Goal: Task Accomplishment & Management: Complete application form

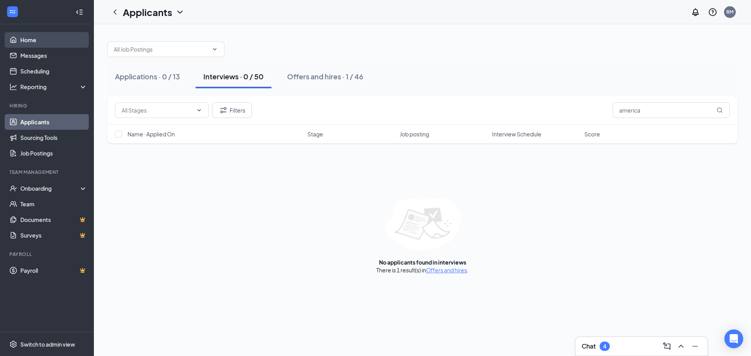
click at [43, 40] on link "Home" at bounding box center [53, 40] width 67 height 16
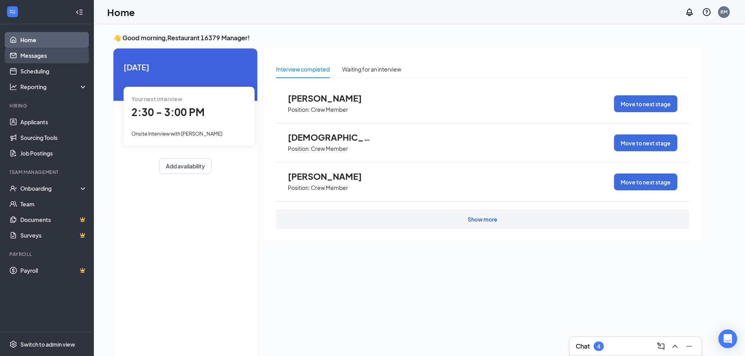
click at [51, 54] on link "Messages" at bounding box center [53, 56] width 67 height 16
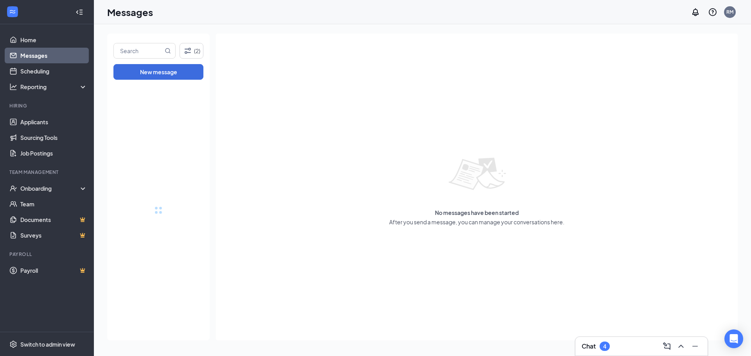
click at [14, 17] on div at bounding box center [12, 12] width 14 height 14
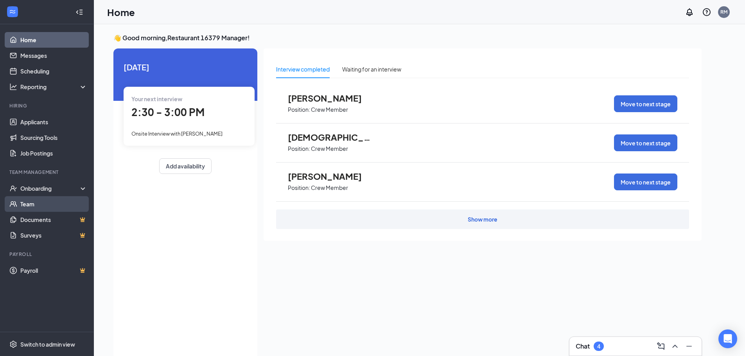
click at [49, 198] on link "Team" at bounding box center [53, 204] width 67 height 16
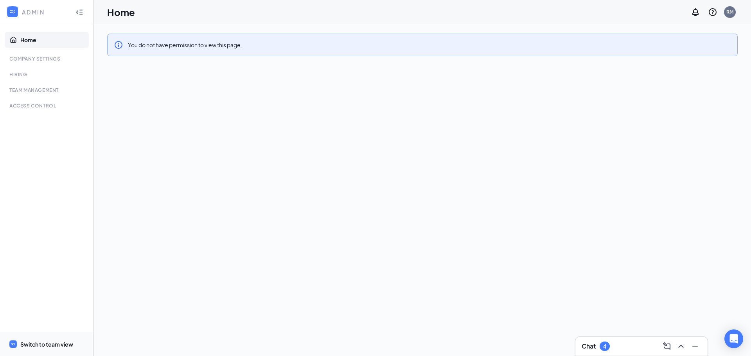
click at [32, 344] on div "Switch to team view" at bounding box center [46, 345] width 53 height 8
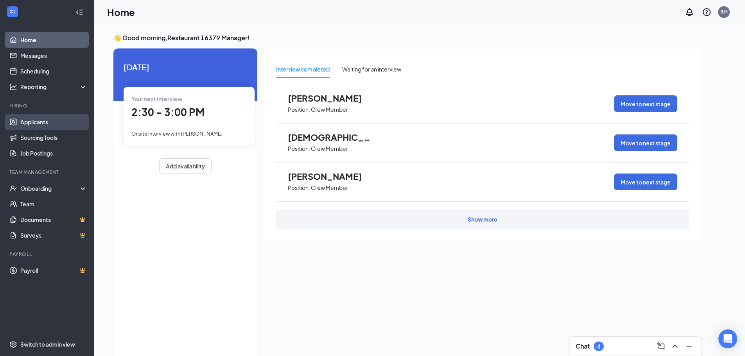
click at [36, 122] on link "Applicants" at bounding box center [53, 122] width 67 height 16
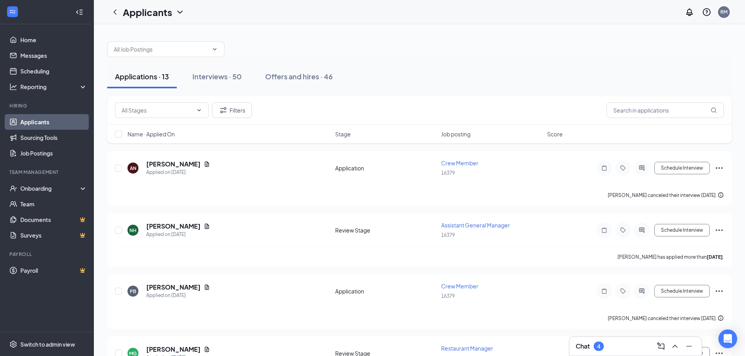
click at [141, 76] on div "Applications · 13" at bounding box center [142, 77] width 54 height 10
click at [218, 50] on icon "ChevronDown" at bounding box center [215, 49] width 6 height 6
click at [408, 54] on div at bounding box center [419, 45] width 625 height 23
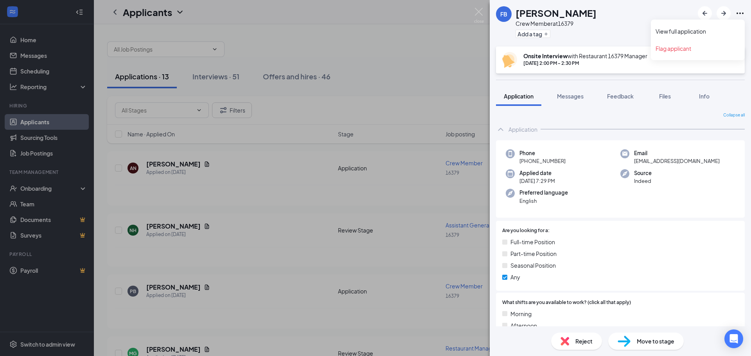
click at [740, 16] on icon "Ellipses" at bounding box center [740, 13] width 9 height 9
click at [392, 99] on div "FB [PERSON_NAME] Crew Member at 16379 Add a tag Onsite Interview with Restauran…" at bounding box center [375, 178] width 751 height 356
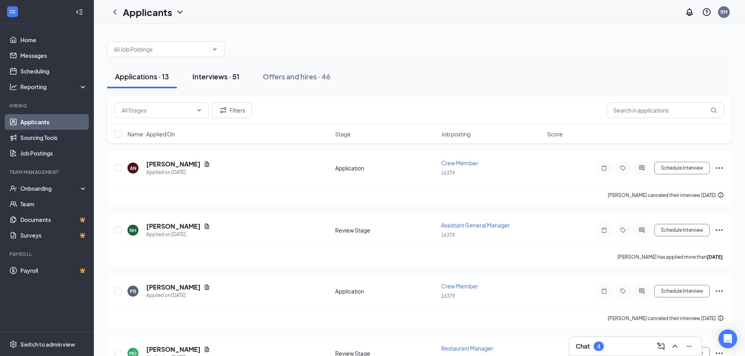
click at [215, 78] on div "Interviews · 51" at bounding box center [215, 77] width 47 height 10
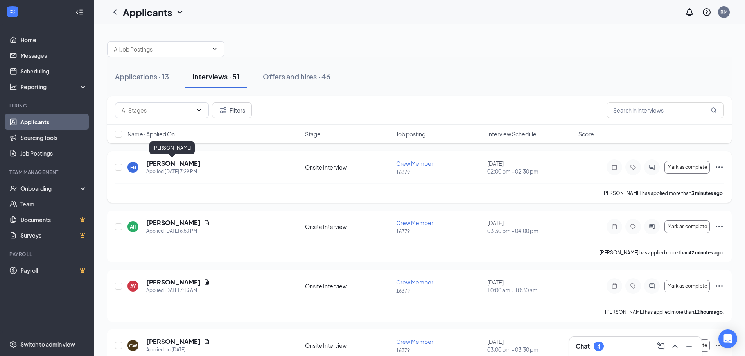
click at [176, 165] on h5 "[PERSON_NAME]" at bounding box center [173, 163] width 54 height 9
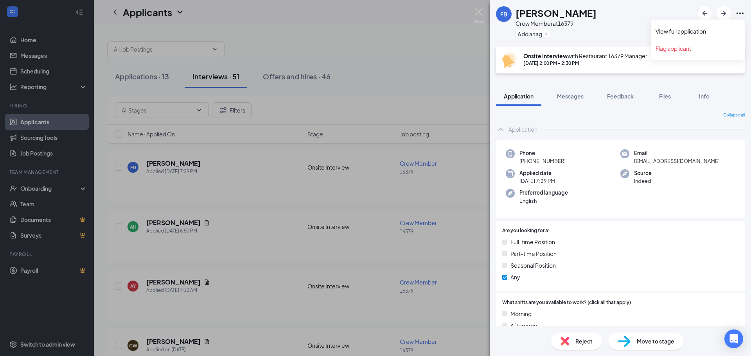
click at [741, 13] on icon "Ellipses" at bounding box center [740, 14] width 7 height 2
click at [238, 165] on div "FB [PERSON_NAME] Crew Member at 16379 Add a tag Onsite Interview with Restauran…" at bounding box center [375, 178] width 751 height 356
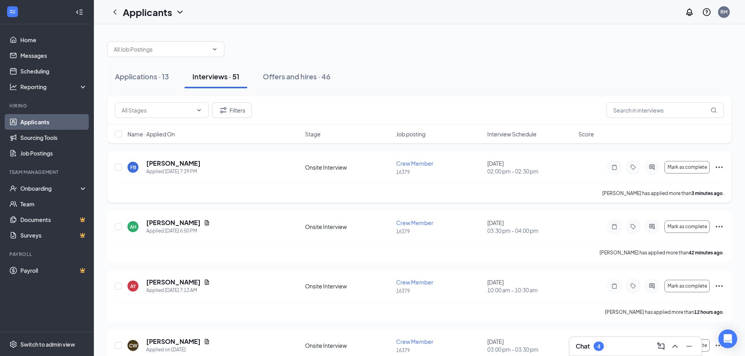
click at [719, 166] on icon "Ellipses" at bounding box center [719, 167] width 9 height 9
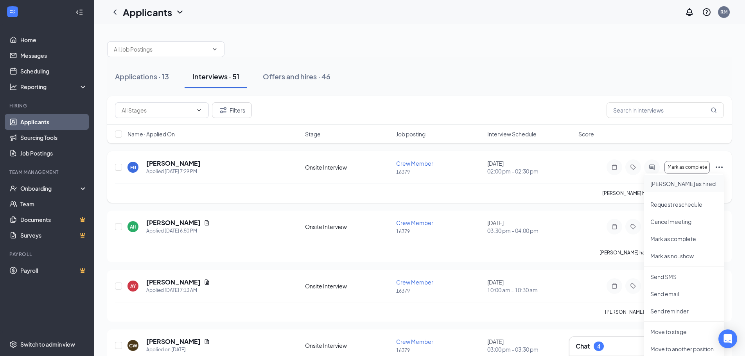
click at [677, 185] on p "[PERSON_NAME] as hired" at bounding box center [684, 184] width 67 height 8
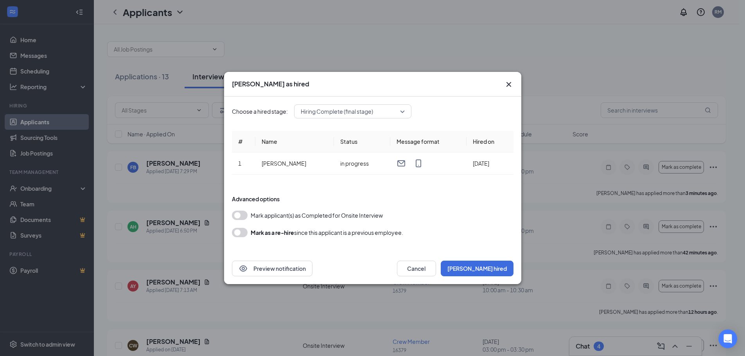
click at [239, 215] on button "button" at bounding box center [240, 215] width 16 height 9
click at [503, 270] on button "[PERSON_NAME] hired" at bounding box center [477, 269] width 73 height 16
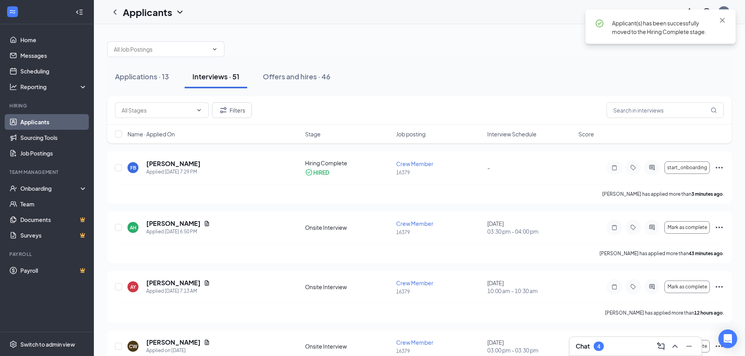
click at [645, 28] on div "Applicant(s) has been successfully moved to the Hiring Complete stage." at bounding box center [664, 27] width 104 height 17
click at [721, 167] on icon "Ellipses" at bounding box center [719, 167] width 9 height 9
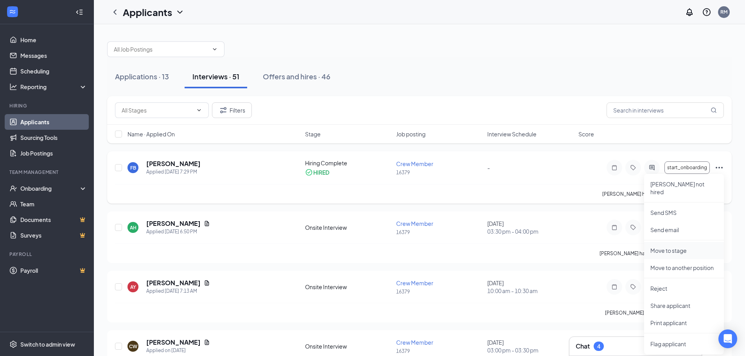
click at [674, 247] on p "Move to stage" at bounding box center [684, 251] width 67 height 8
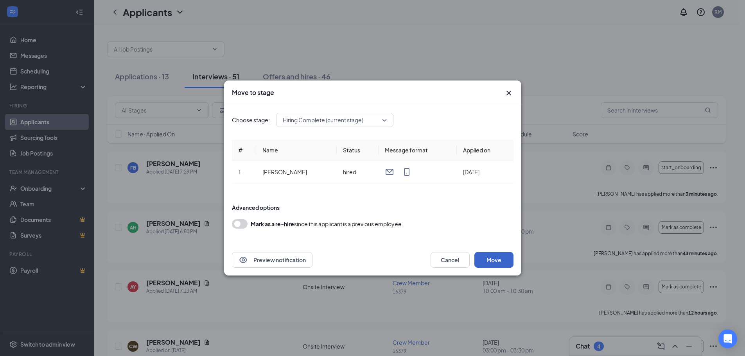
click at [501, 260] on button "Move" at bounding box center [494, 260] width 39 height 16
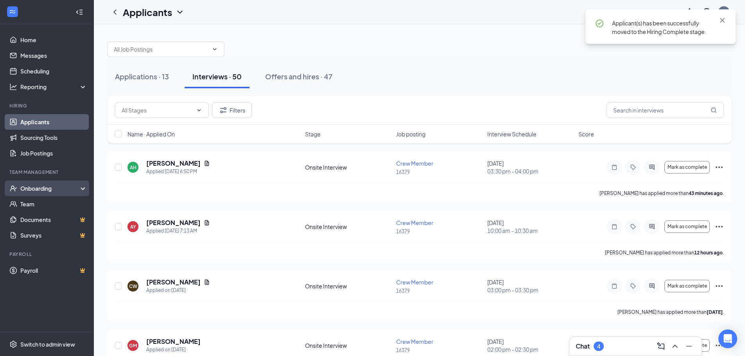
click at [41, 187] on div "Onboarding" at bounding box center [50, 189] width 60 height 8
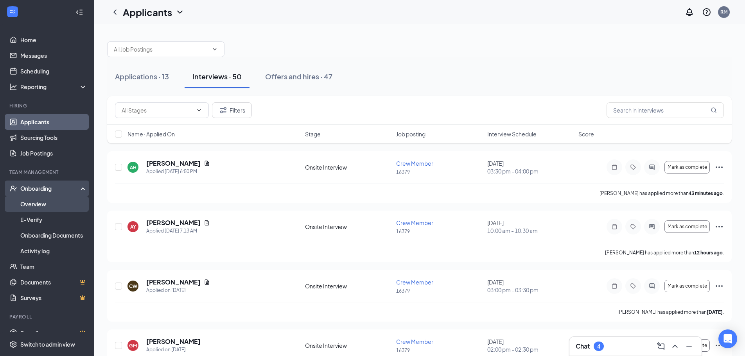
click at [40, 200] on link "Overview" at bounding box center [53, 204] width 67 height 16
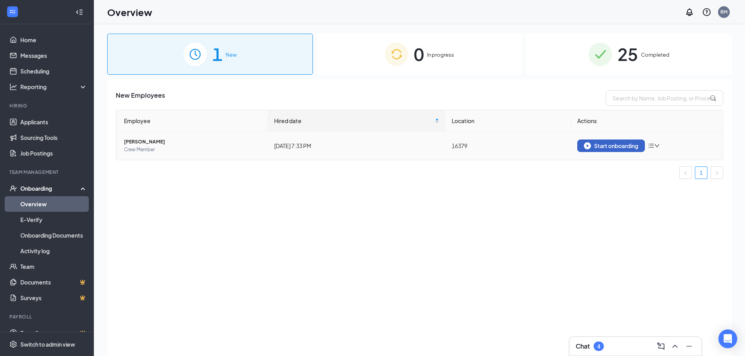
click at [603, 144] on div "Start onboarding" at bounding box center [611, 145] width 54 height 7
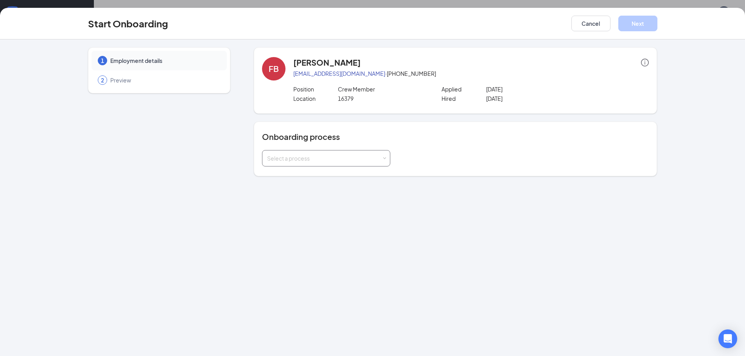
click at [385, 158] on span at bounding box center [385, 159] width 4 height 4
click at [323, 175] on li "Onboarding All Stores" at bounding box center [326, 175] width 128 height 14
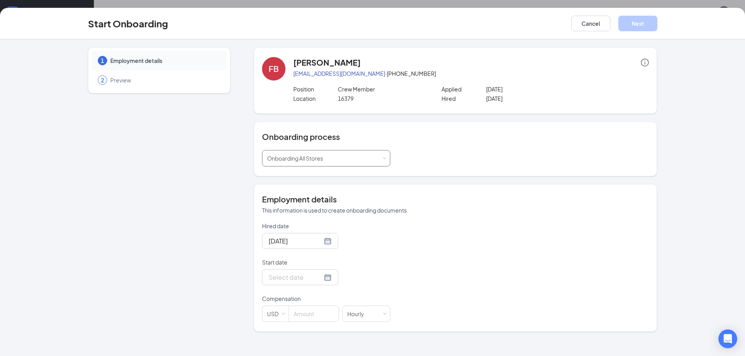
scroll to position [35, 0]
click at [326, 276] on div at bounding box center [300, 278] width 76 height 16
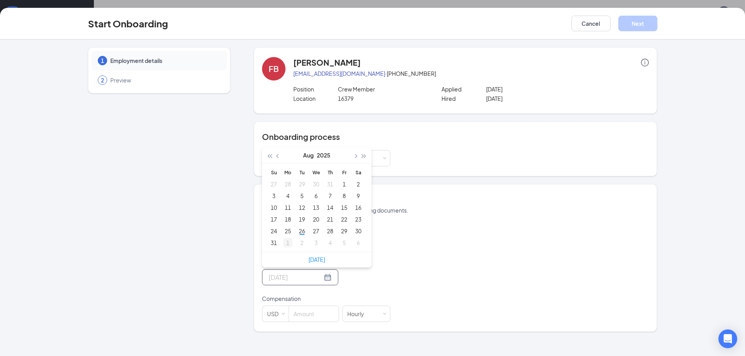
type input "[DATE]"
click at [287, 243] on div "1" at bounding box center [287, 242] width 9 height 9
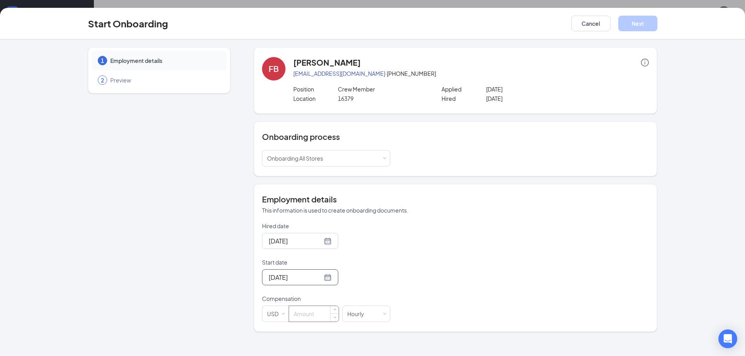
click at [306, 313] on input at bounding box center [314, 314] width 50 height 16
type input "14"
click at [651, 22] on button "Next" at bounding box center [638, 24] width 39 height 16
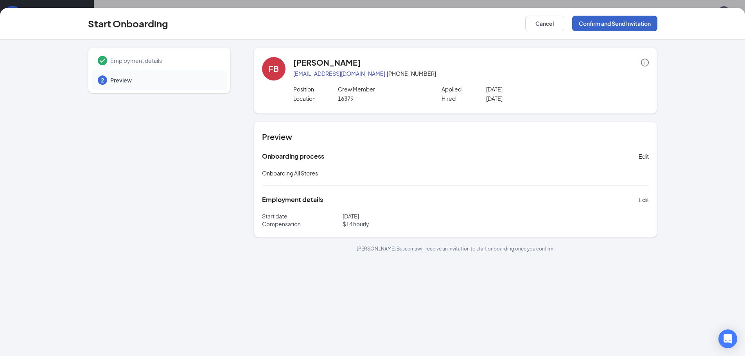
click at [599, 24] on button "Confirm and Send Invitation" at bounding box center [614, 24] width 85 height 16
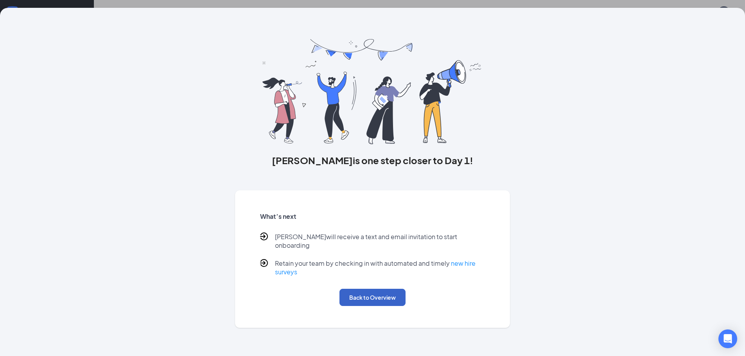
click at [385, 294] on button "Back to Overview" at bounding box center [373, 297] width 66 height 17
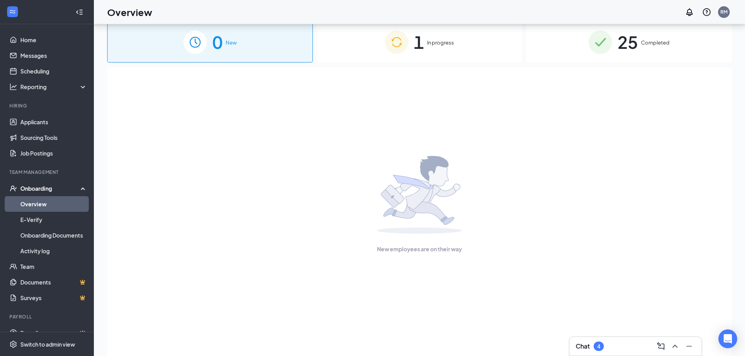
scroll to position [0, 0]
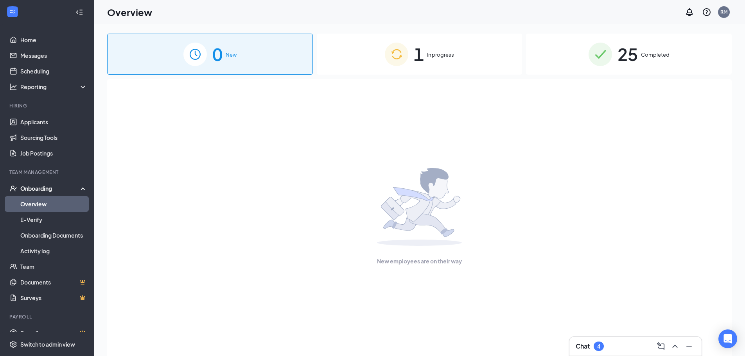
click at [429, 58] on span "In progress" at bounding box center [440, 55] width 27 height 8
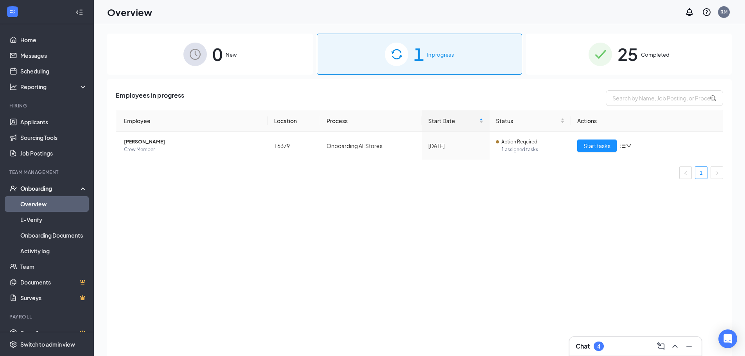
click at [23, 202] on link "Overview" at bounding box center [53, 204] width 67 height 16
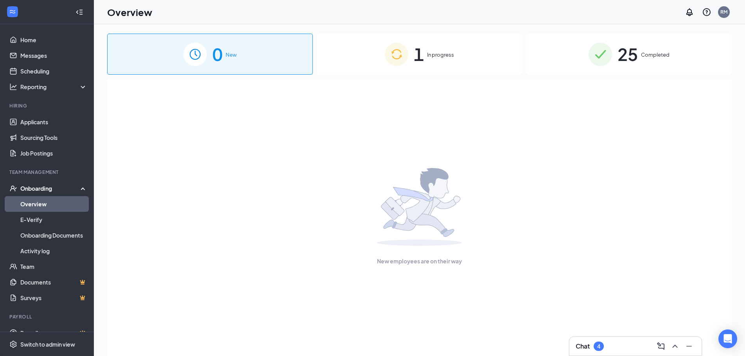
click at [56, 205] on link "Overview" at bounding box center [53, 204] width 67 height 16
click at [58, 187] on div "Onboarding" at bounding box center [50, 189] width 60 height 8
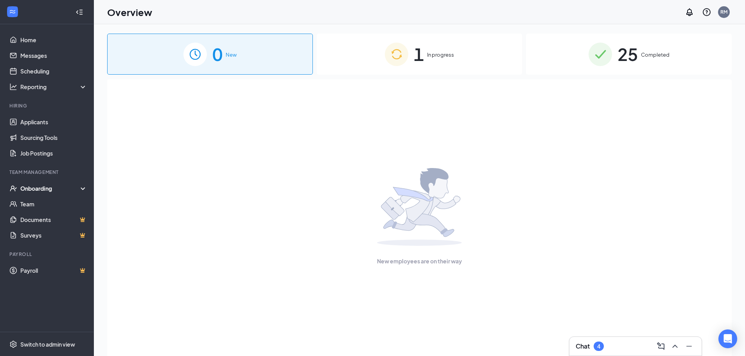
click at [58, 187] on div "Onboarding" at bounding box center [50, 189] width 60 height 8
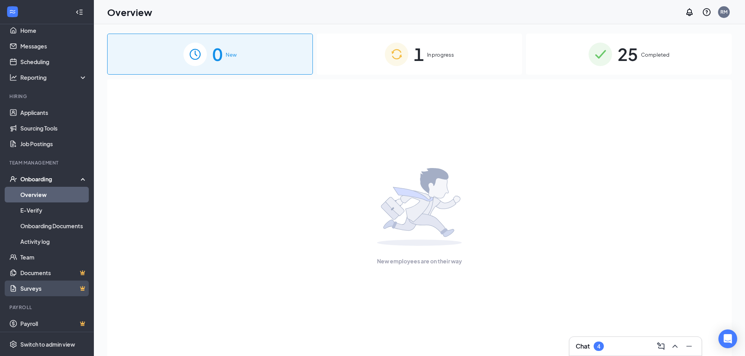
scroll to position [12, 0]
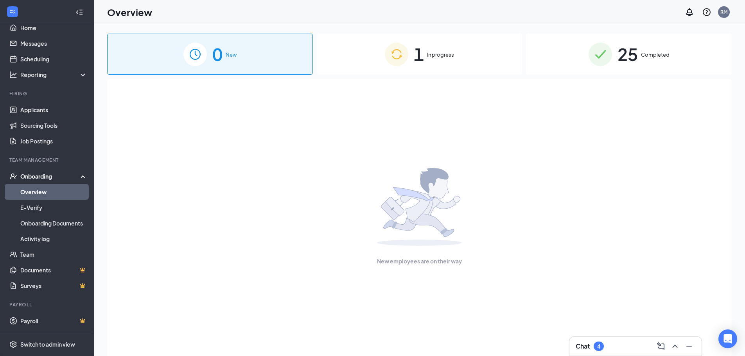
click at [47, 174] on div "Onboarding" at bounding box center [50, 177] width 60 height 8
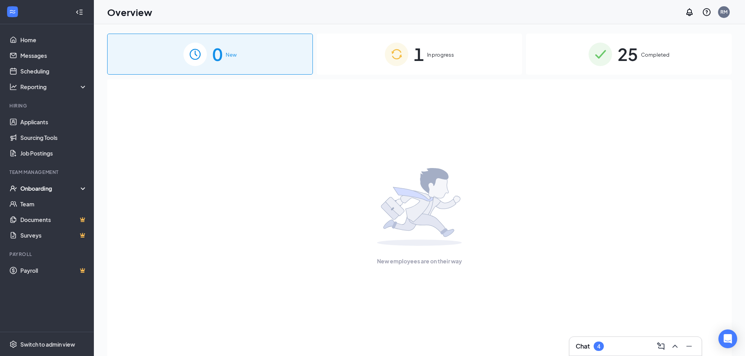
scroll to position [0, 0]
click at [437, 58] on span "In progress" at bounding box center [440, 55] width 27 height 8
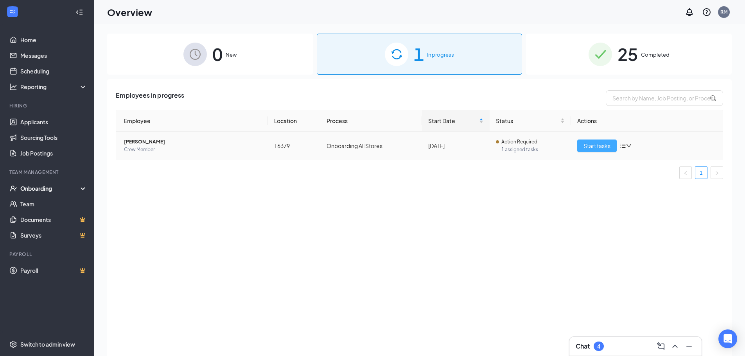
click at [603, 146] on span "Start tasks" at bounding box center [597, 146] width 27 height 9
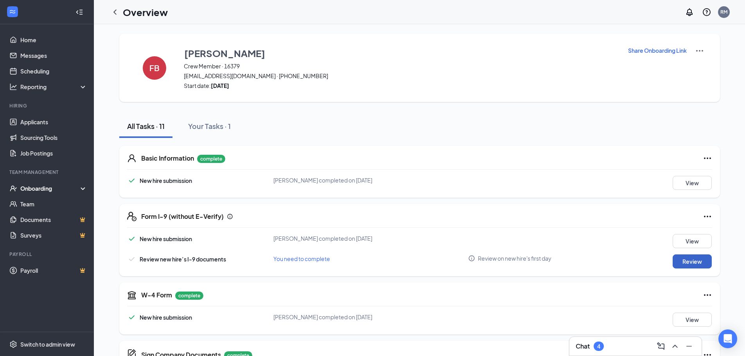
click at [688, 264] on button "Review" at bounding box center [692, 262] width 39 height 14
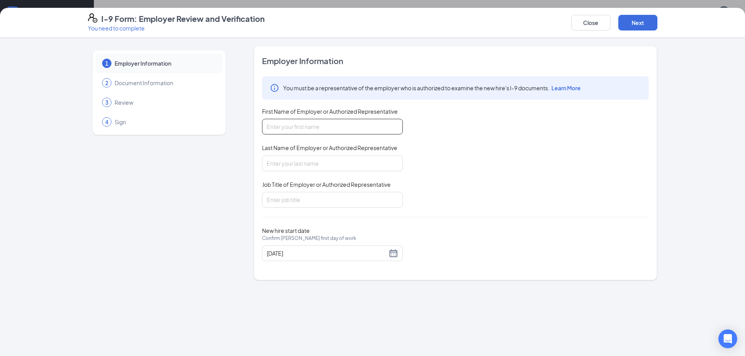
click at [306, 130] on input "First Name of Employer or Authorized Representative" at bounding box center [332, 127] width 141 height 16
type input "Anahi"
click at [303, 167] on input "Last Name of Employer or Authorized Representative" at bounding box center [332, 164] width 141 height 16
type input "[PERSON_NAME]"
click at [286, 206] on input "Job Title of Employer or Authorized Representative" at bounding box center [332, 200] width 141 height 16
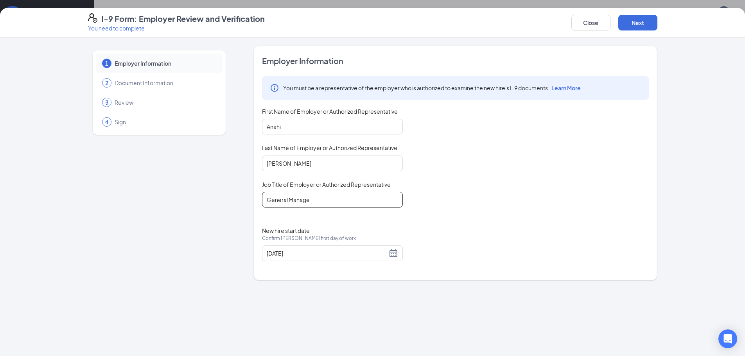
type input "General Manager"
click at [636, 21] on button "Next" at bounding box center [638, 23] width 39 height 16
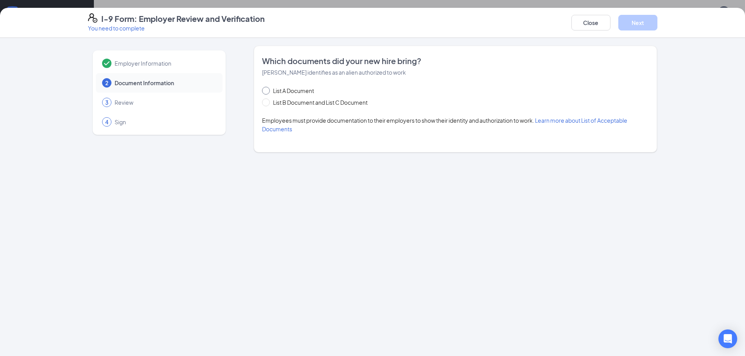
click at [264, 90] on input "List A Document" at bounding box center [264, 89] width 5 height 5
radio input "true"
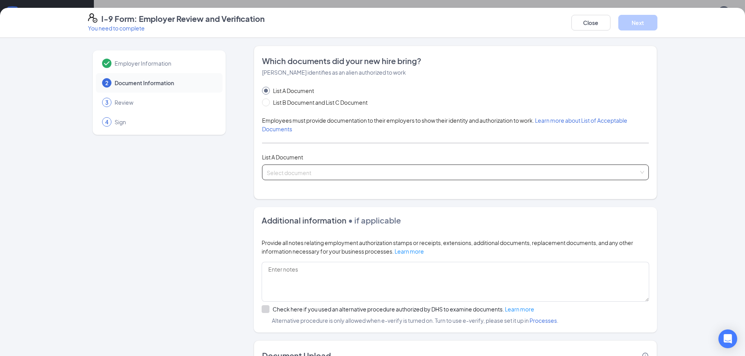
click at [299, 169] on input "search" at bounding box center [453, 171] width 372 height 12
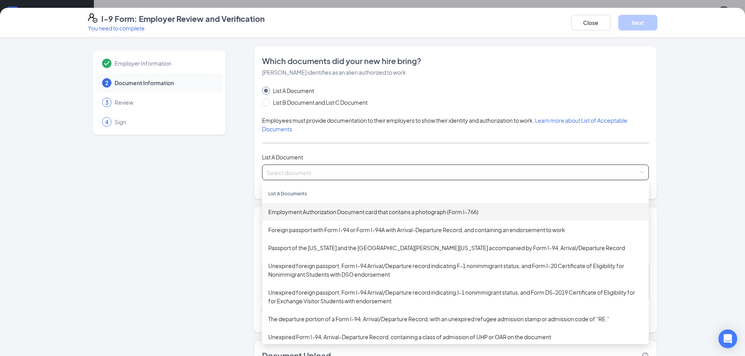
click at [299, 213] on div "Employment Authorization Document card that contains a photograph (Form I-766)" at bounding box center [455, 212] width 374 height 9
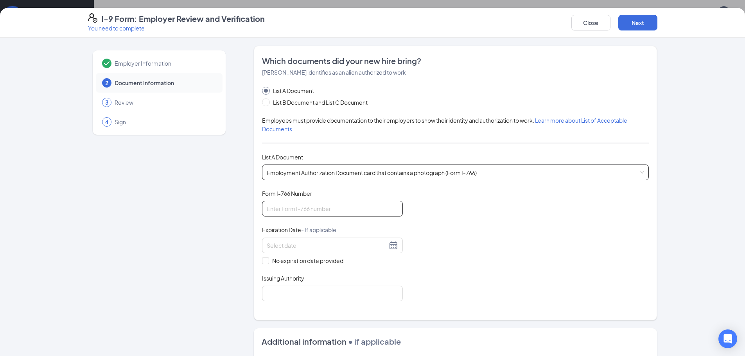
click at [299, 208] on input "Form I-766 Number" at bounding box center [332, 209] width 141 height 16
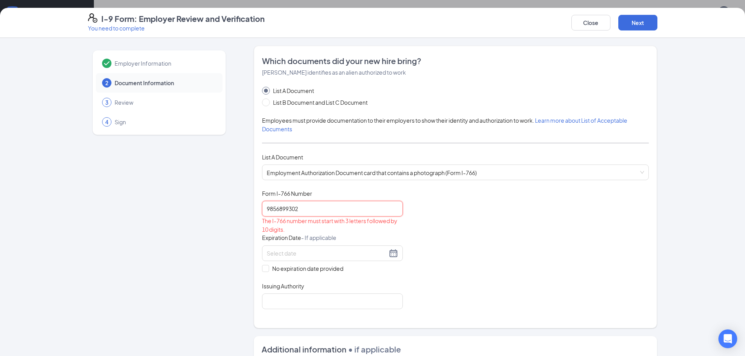
click at [264, 209] on input "9856899302" at bounding box center [332, 209] width 141 height 16
click at [266, 209] on input "IIOE9856899302" at bounding box center [332, 209] width 141 height 16
click at [265, 209] on input "IIOE9856899302" at bounding box center [332, 209] width 141 height 16
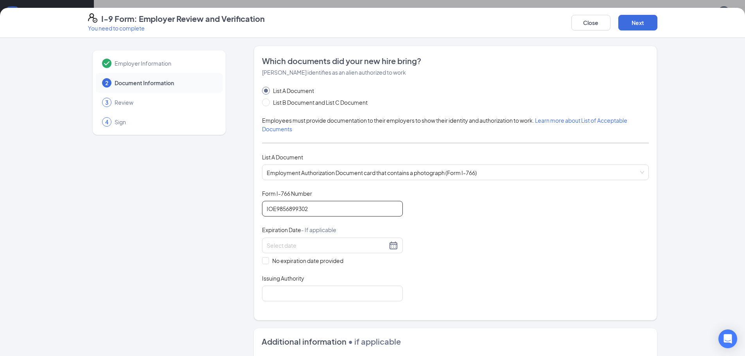
click at [317, 210] on input "IOE9856899302" at bounding box center [332, 209] width 141 height 16
type input "IOE9856899302"
click at [392, 249] on div at bounding box center [332, 245] width 131 height 9
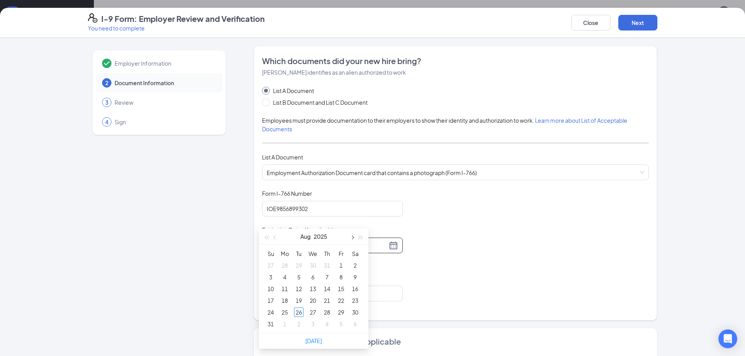
scroll to position [39, 0]
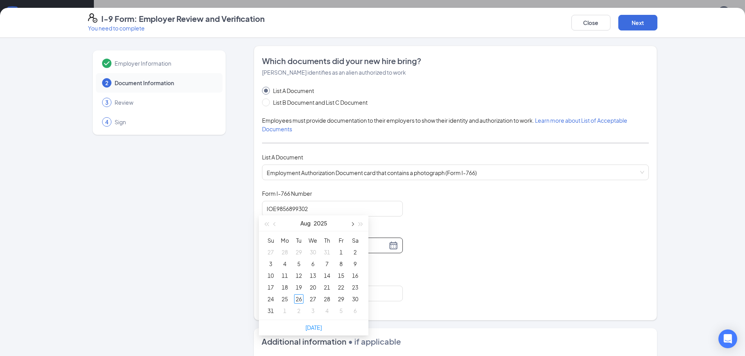
type input "[DATE]"
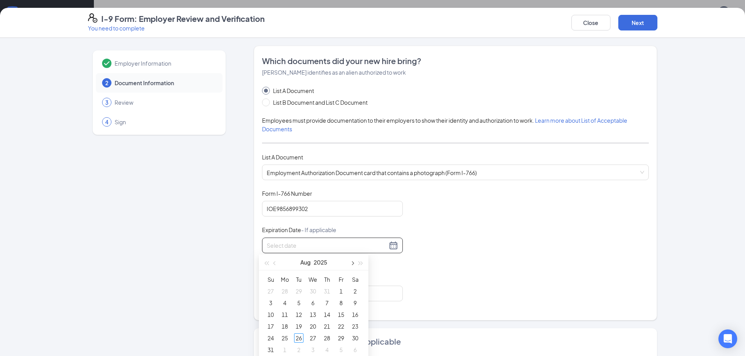
click at [354, 265] on button "button" at bounding box center [352, 263] width 9 height 16
click at [276, 266] on button "button" at bounding box center [275, 263] width 9 height 16
type input "[DATE]"
click at [320, 263] on button "2025" at bounding box center [324, 263] width 14 height 16
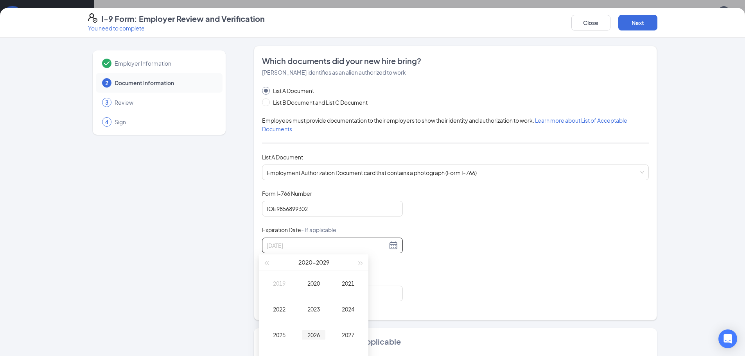
type input "[DATE]"
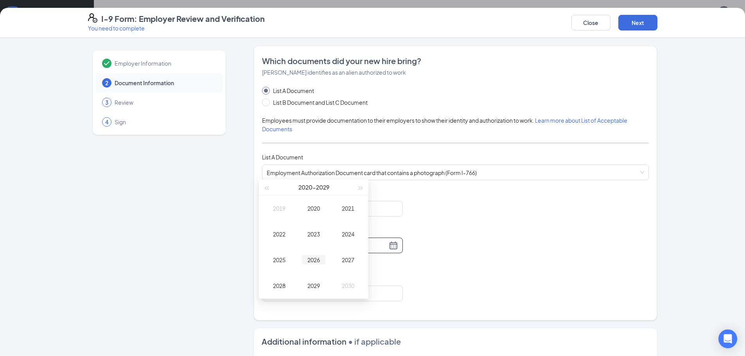
scroll to position [78, 0]
type input "[DATE]"
click at [347, 284] on div "2030" at bounding box center [347, 282] width 23 height 9
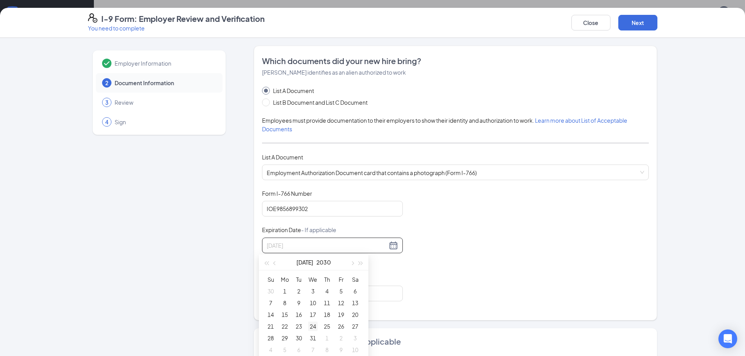
type input "[DATE]"
click at [313, 325] on div "24" at bounding box center [312, 326] width 9 height 9
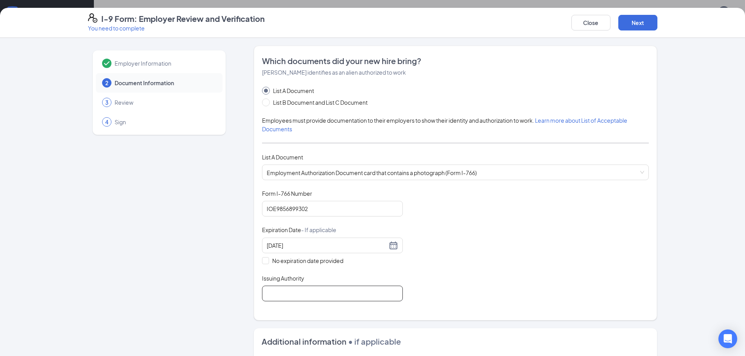
click at [281, 296] on input "Issuing Authority" at bounding box center [332, 294] width 141 height 16
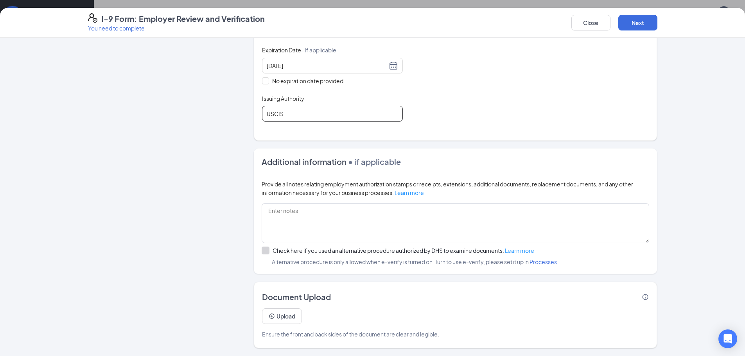
scroll to position [269, 0]
type input "USCIS"
click at [640, 18] on button "Next" at bounding box center [638, 23] width 39 height 16
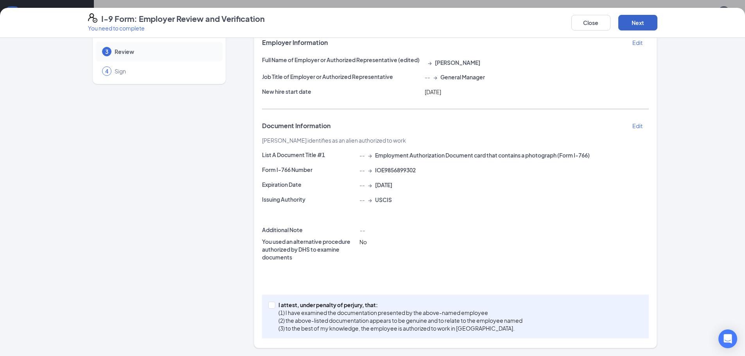
scroll to position [51, 0]
click at [268, 306] on input "I attest, under penalty of [PERSON_NAME], that: (1) I have examined the documen…" at bounding box center [270, 304] width 5 height 5
checkbox input "true"
click at [637, 22] on button "Next" at bounding box center [638, 23] width 39 height 16
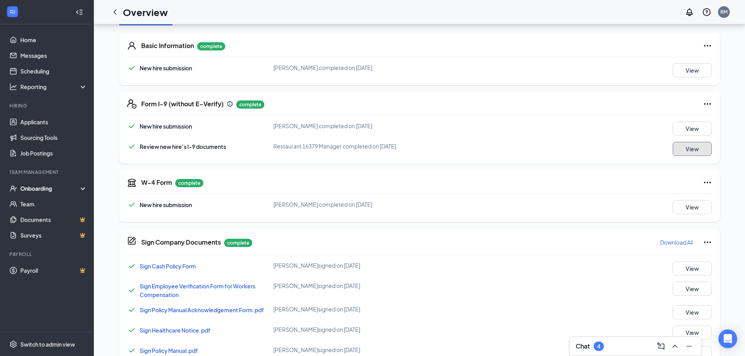
scroll to position [269, 0]
